Goal: Task Accomplishment & Management: Use online tool/utility

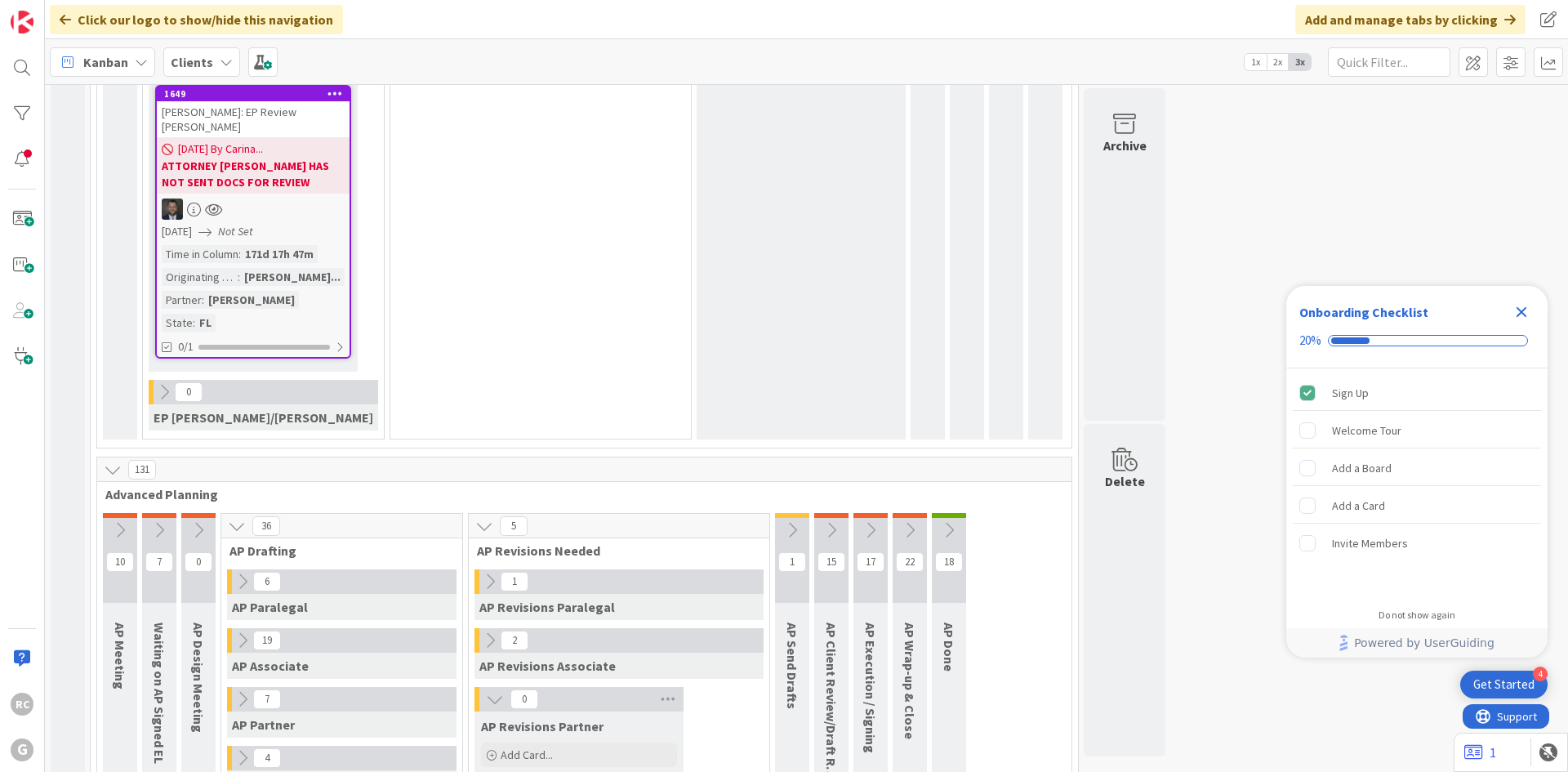
scroll to position [980, 0]
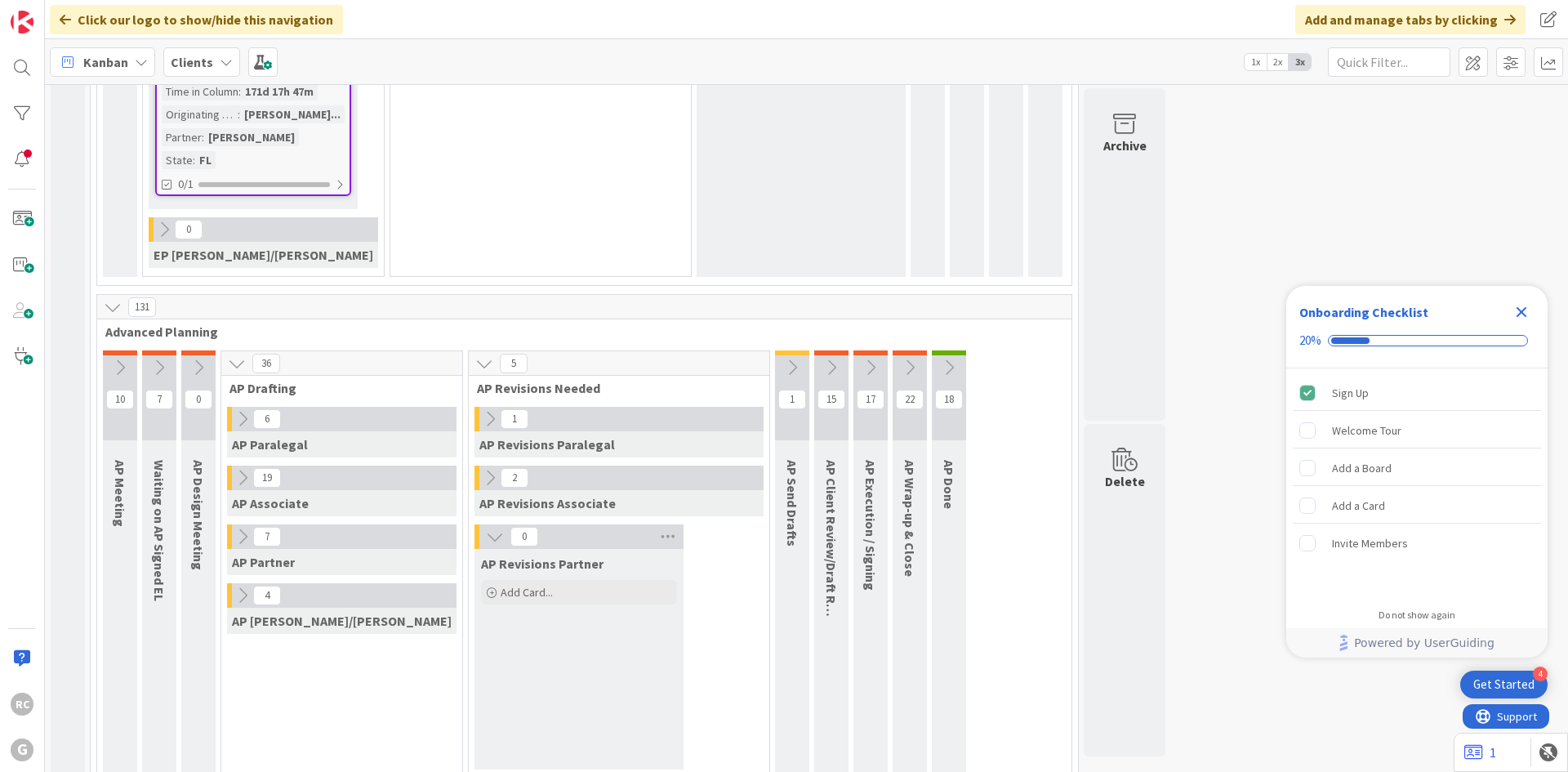
click at [238, 528] on icon at bounding box center [242, 536] width 18 height 18
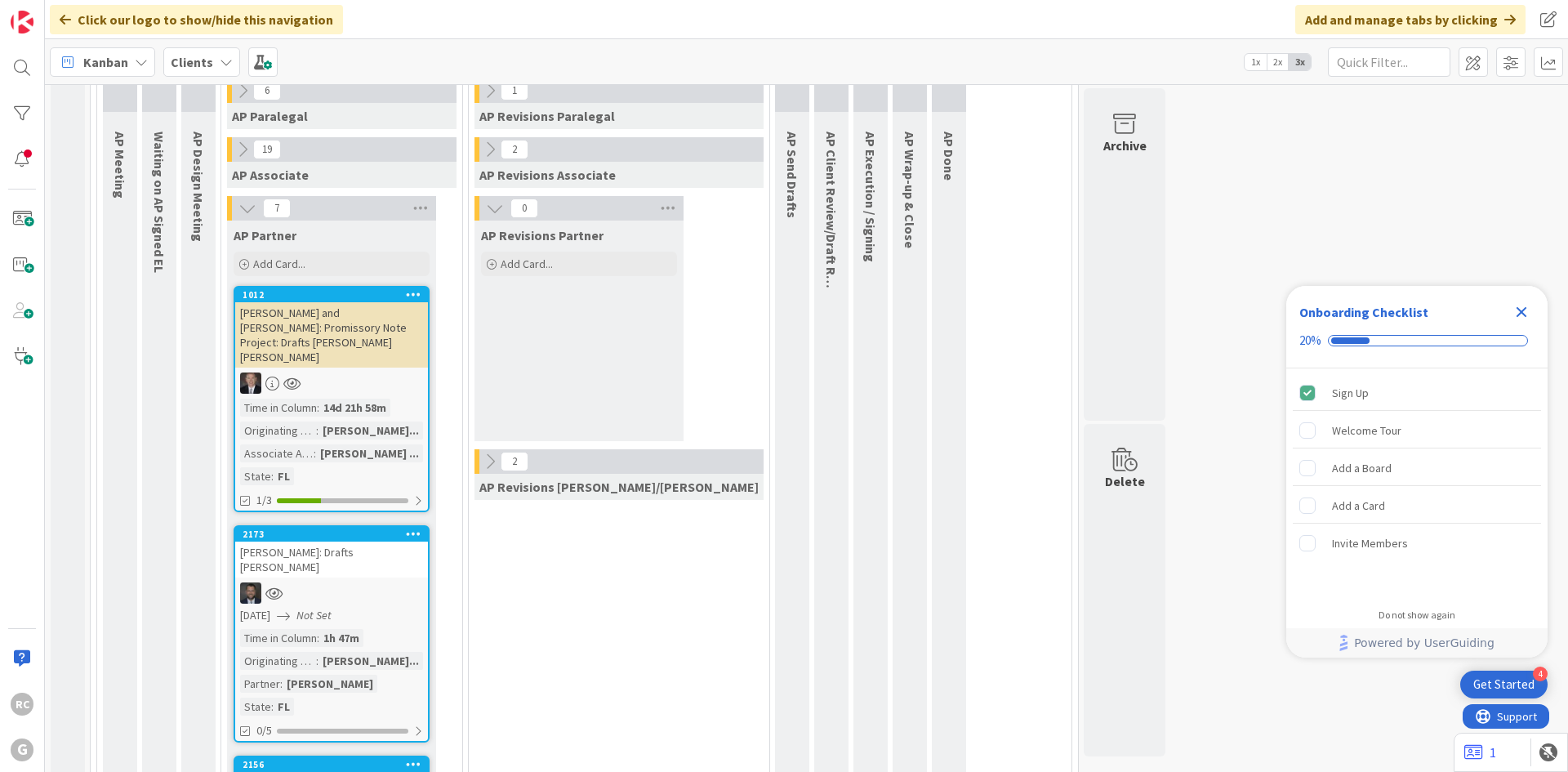
scroll to position [1306, 0]
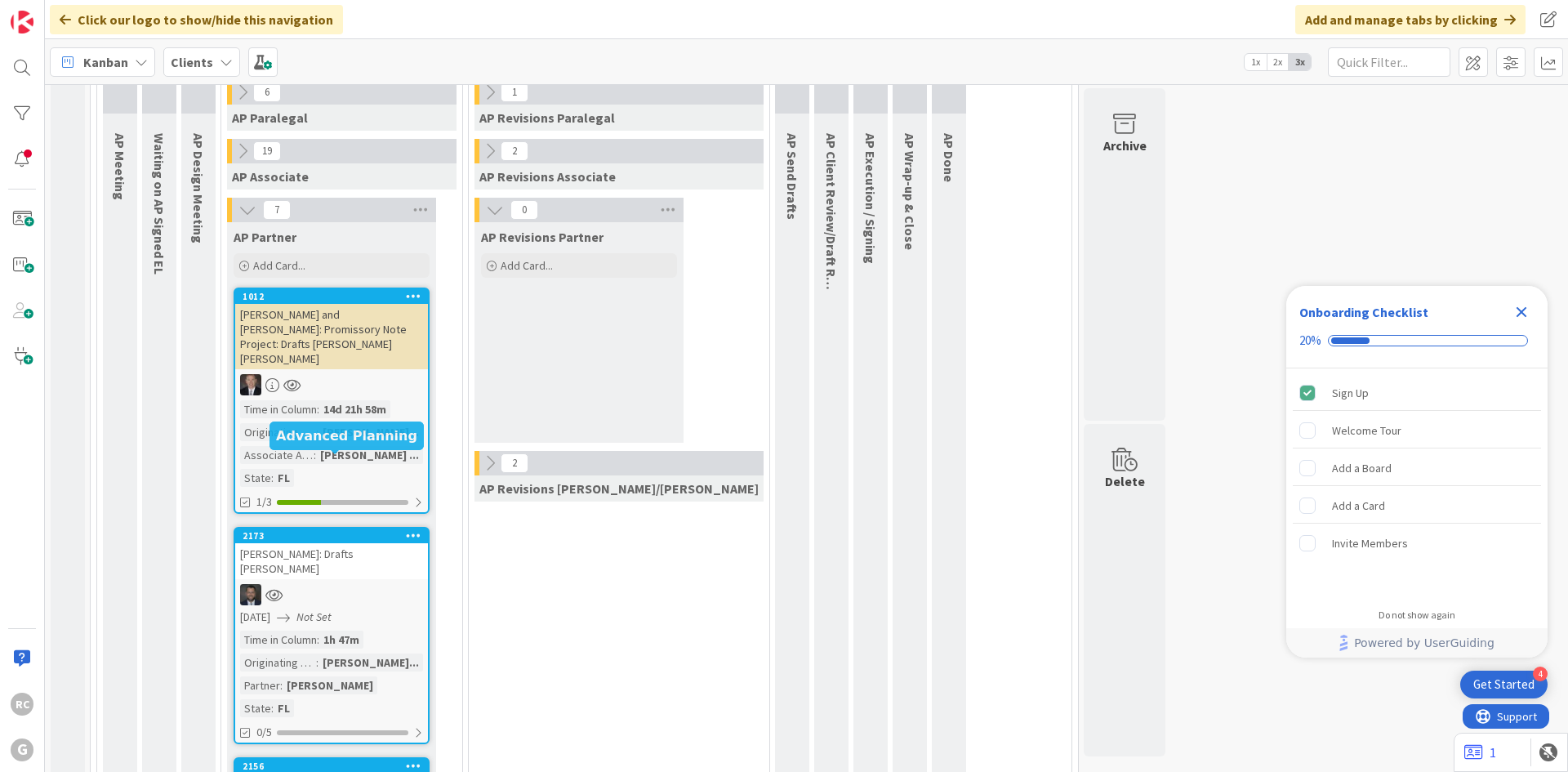
click at [292, 530] on div "2173" at bounding box center [335, 535] width 185 height 11
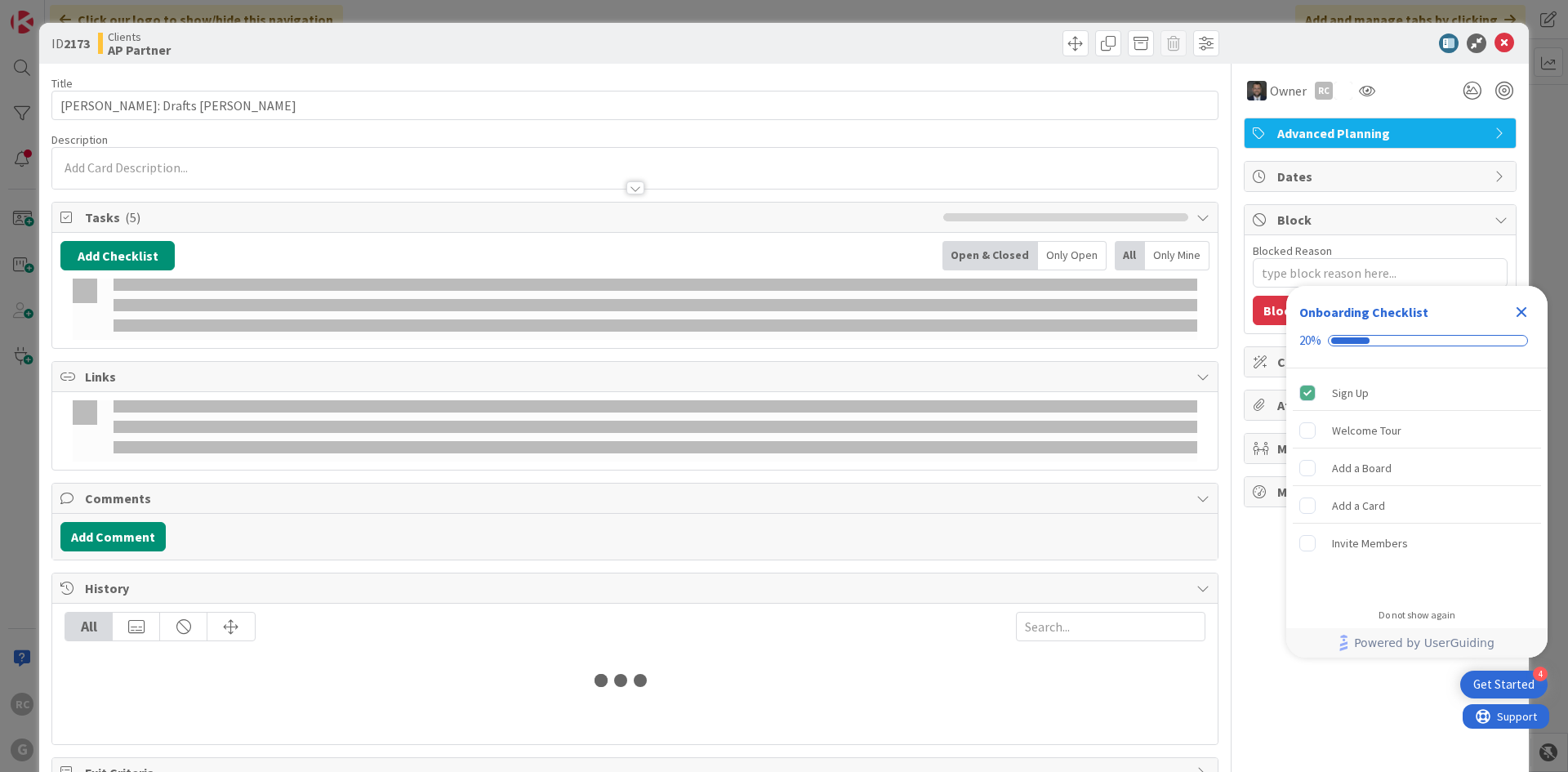
type textarea "x"
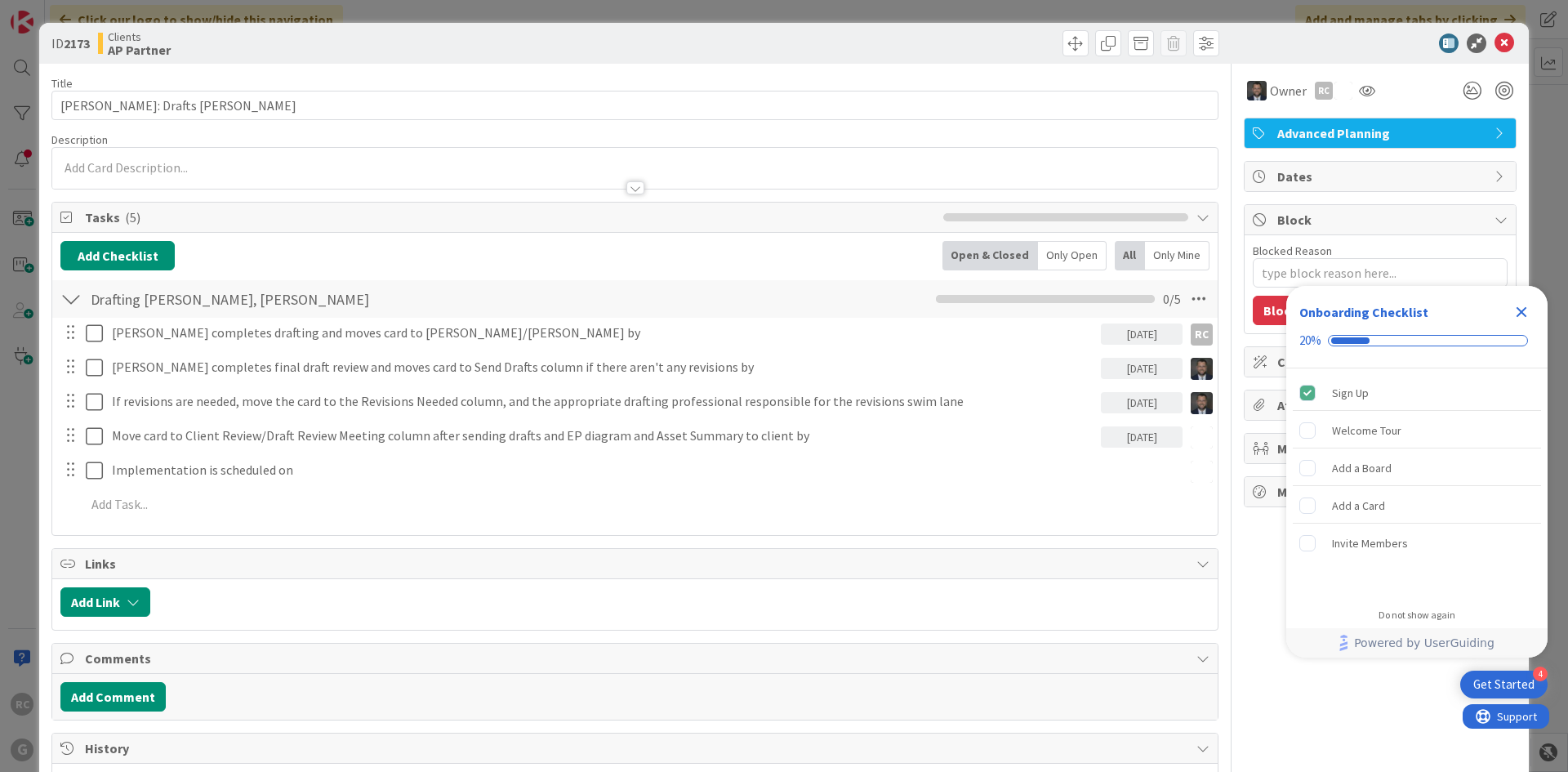
click at [201, 170] on div at bounding box center [635, 168] width 1165 height 40
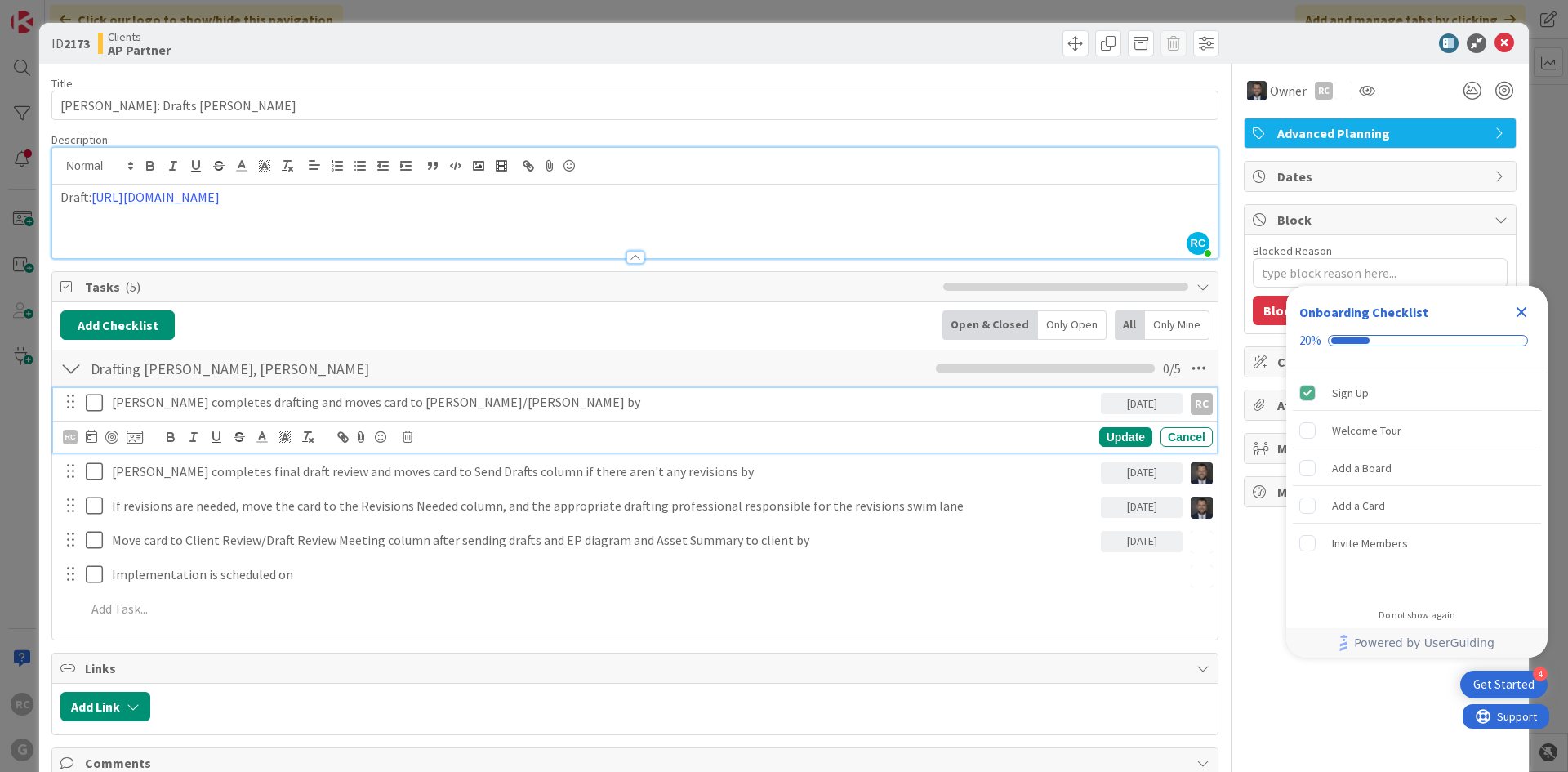
click at [94, 405] on icon at bounding box center [98, 402] width 24 height 20
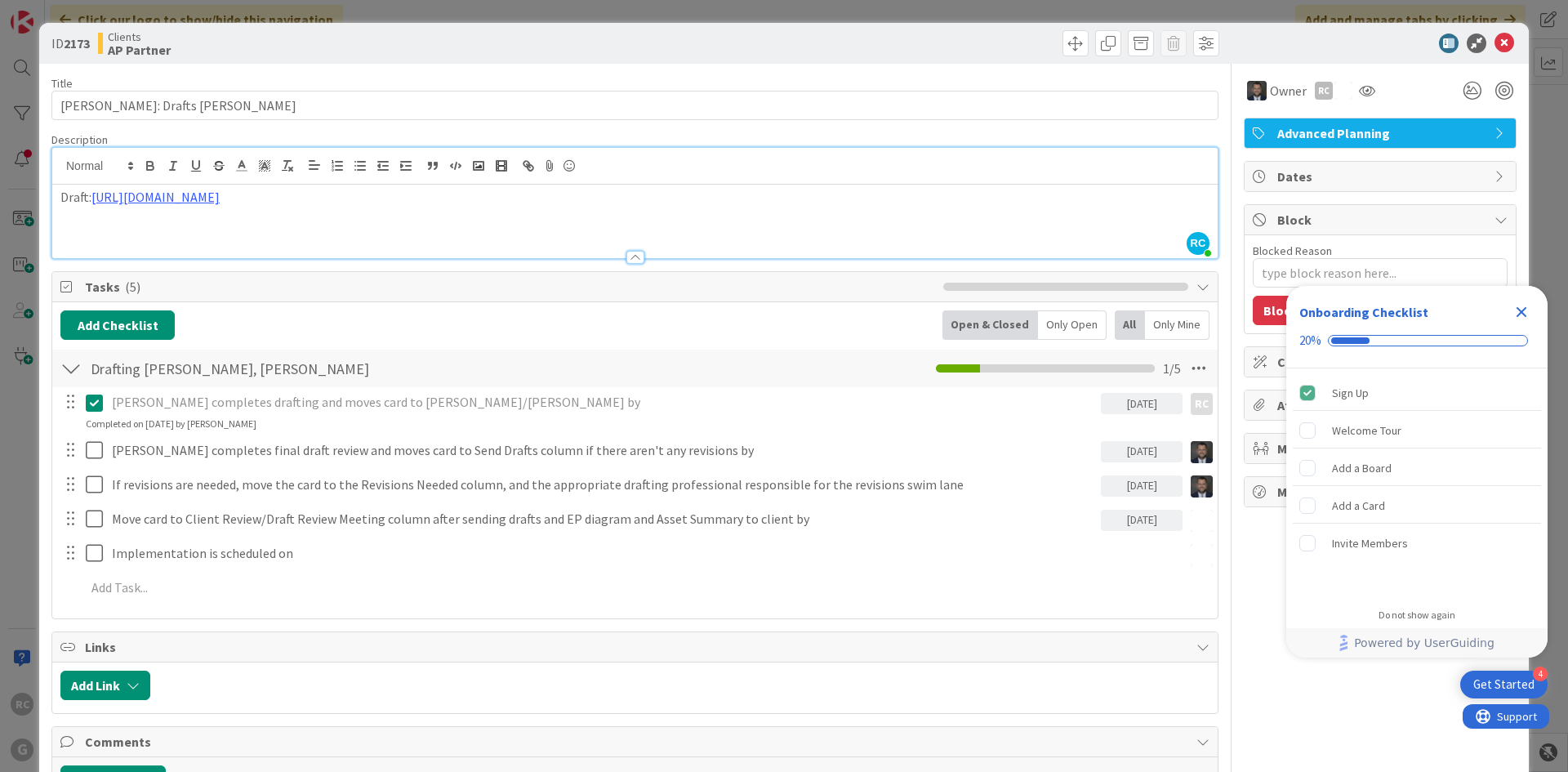
type textarea "x"
click at [1495, 38] on icon at bounding box center [1504, 43] width 20 height 20
